Goal: Transaction & Acquisition: Purchase product/service

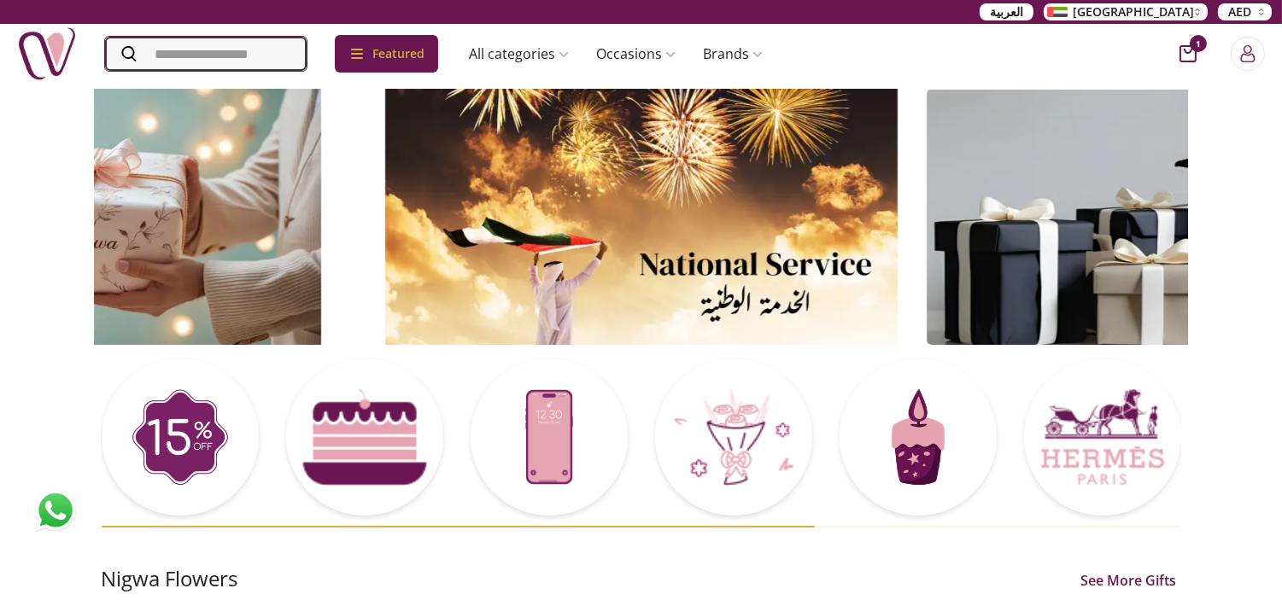
click at [243, 44] on input "Search" at bounding box center [206, 54] width 202 height 34
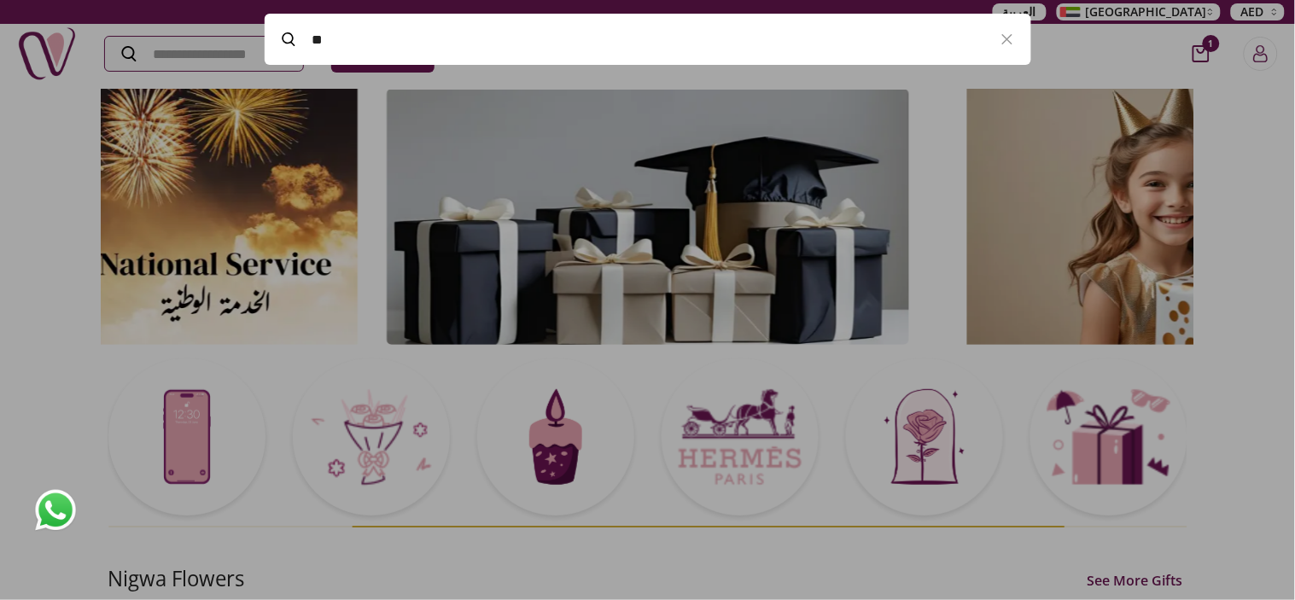
type input "*"
type input "**"
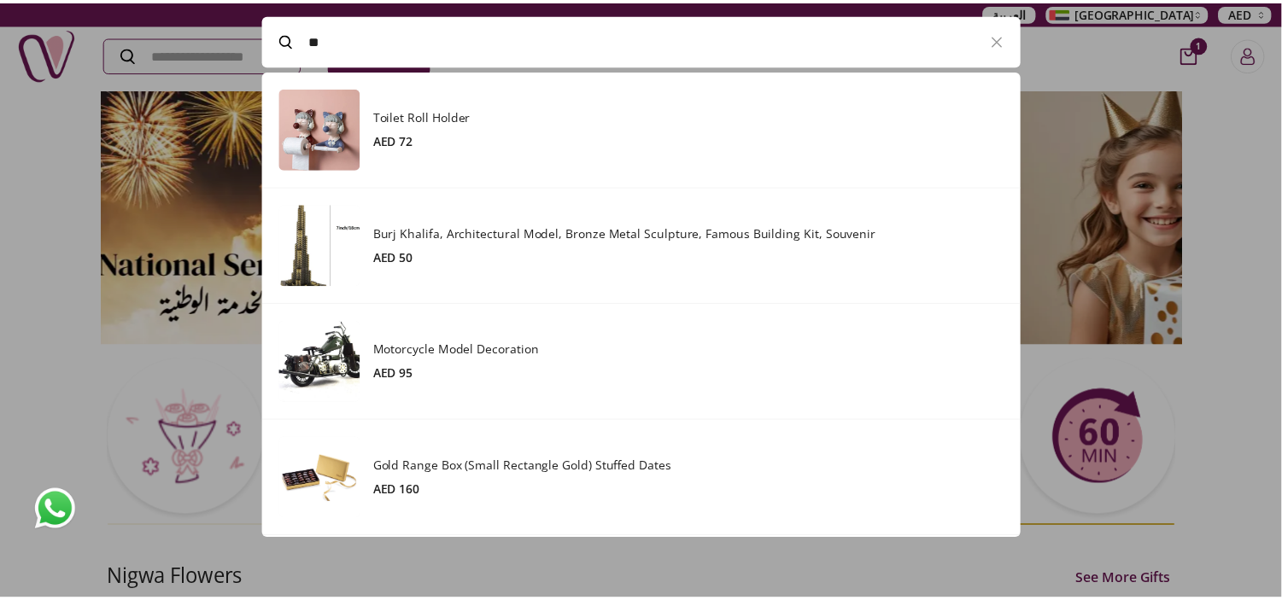
scroll to position [470, 766]
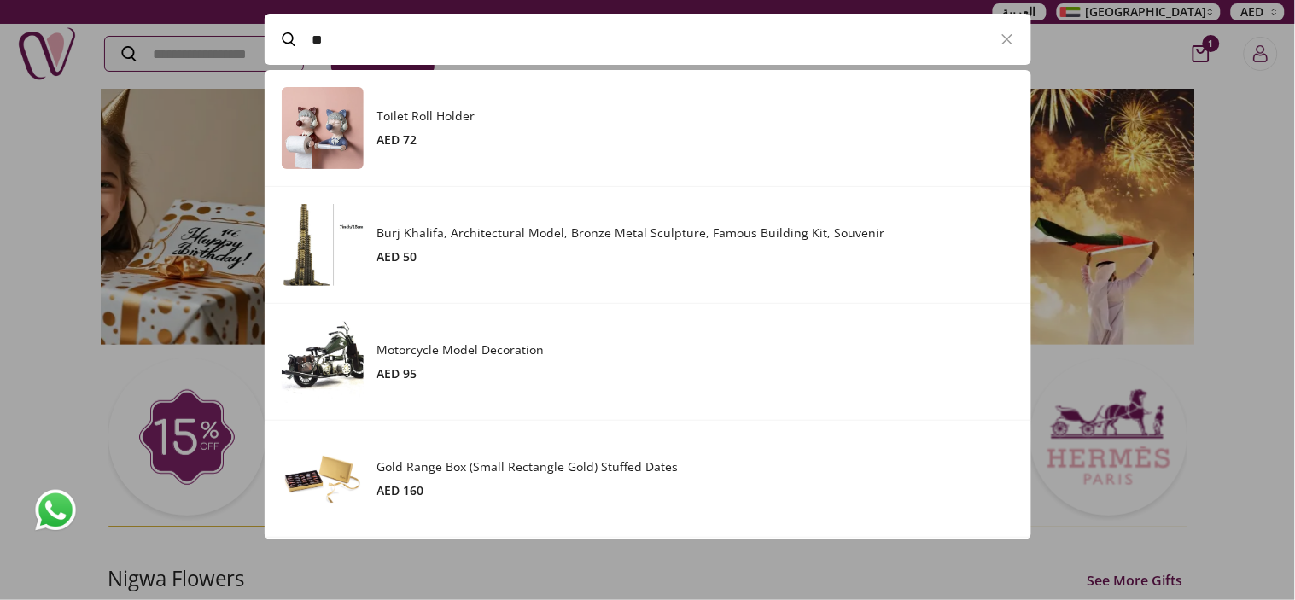
click at [541, 471] on h3 "Gold Range Box (Small Rectangle Gold) Stuffed Dates" at bounding box center [695, 467] width 637 height 17
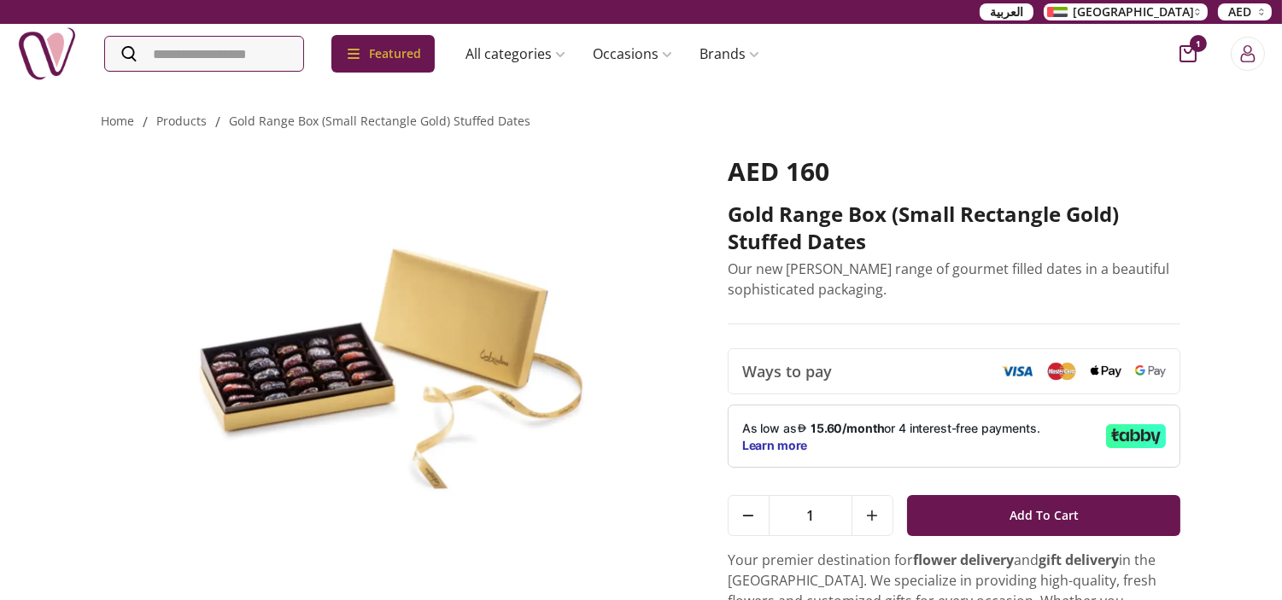
click at [1241, 330] on div "Home / products / gold range box (small rectangle gold) stuffed dates Gold Rang…" at bounding box center [641, 497] width 1282 height 830
